Goal: Task Accomplishment & Management: Complete application form

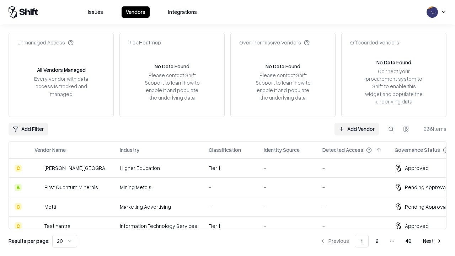
click at [357, 129] on link "Add Vendor" at bounding box center [357, 129] width 44 height 13
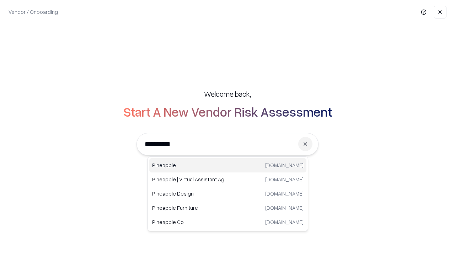
click at [228, 165] on div "Pineapple [DOMAIN_NAME]" at bounding box center [227, 165] width 157 height 14
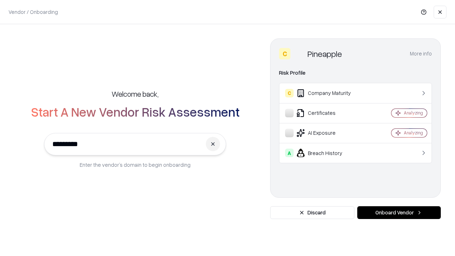
type input "*********"
click at [399, 213] on button "Onboard Vendor" at bounding box center [399, 212] width 84 height 13
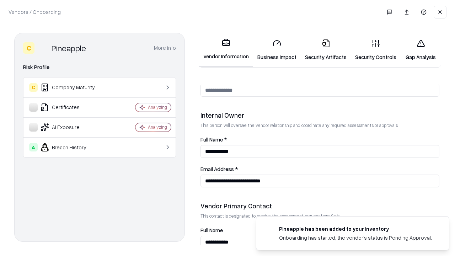
scroll to position [368, 0]
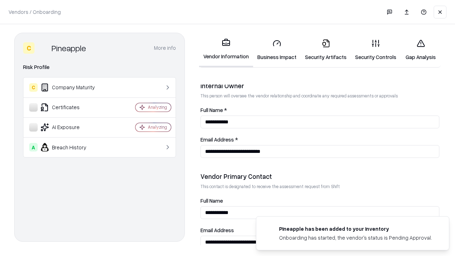
click at [277, 50] on link "Business Impact" at bounding box center [277, 49] width 48 height 33
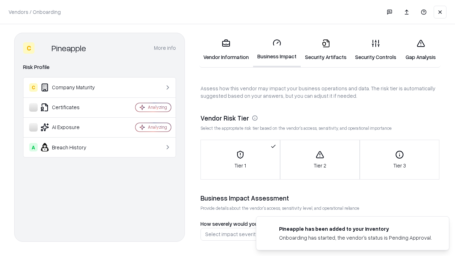
click at [421, 50] on link "Gap Analysis" at bounding box center [421, 49] width 40 height 33
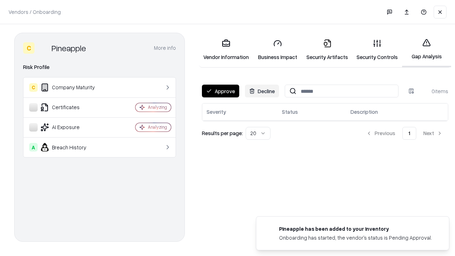
click at [220, 91] on button "Approve" at bounding box center [220, 91] width 37 height 13
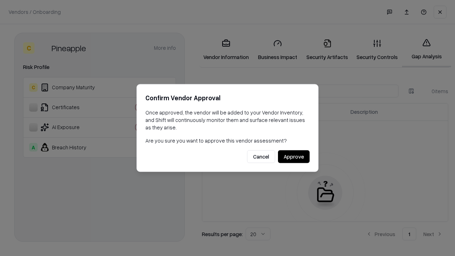
click at [294, 156] on button "Approve" at bounding box center [294, 156] width 32 height 13
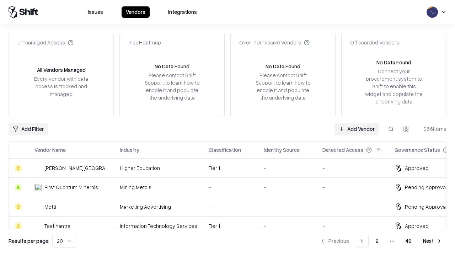
type input "*********"
click at [357, 129] on link "Add Vendor" at bounding box center [357, 129] width 44 height 13
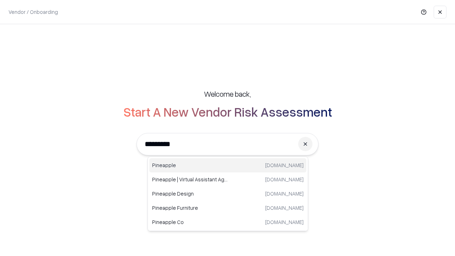
click at [228, 165] on div "Pineapple [DOMAIN_NAME]" at bounding box center [227, 165] width 157 height 14
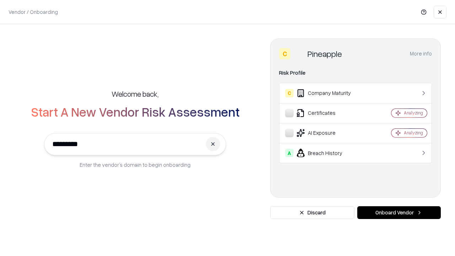
type input "*********"
click at [399, 213] on button "Onboard Vendor" at bounding box center [399, 212] width 84 height 13
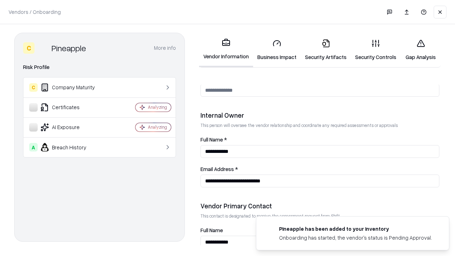
scroll to position [368, 0]
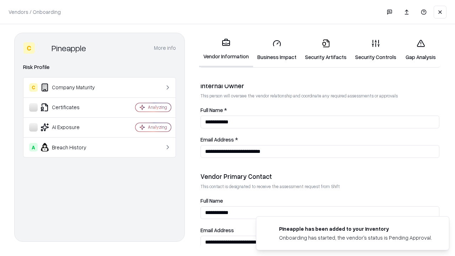
click at [421, 50] on link "Gap Analysis" at bounding box center [421, 49] width 40 height 33
